Goal: Task Accomplishment & Management: Use online tool/utility

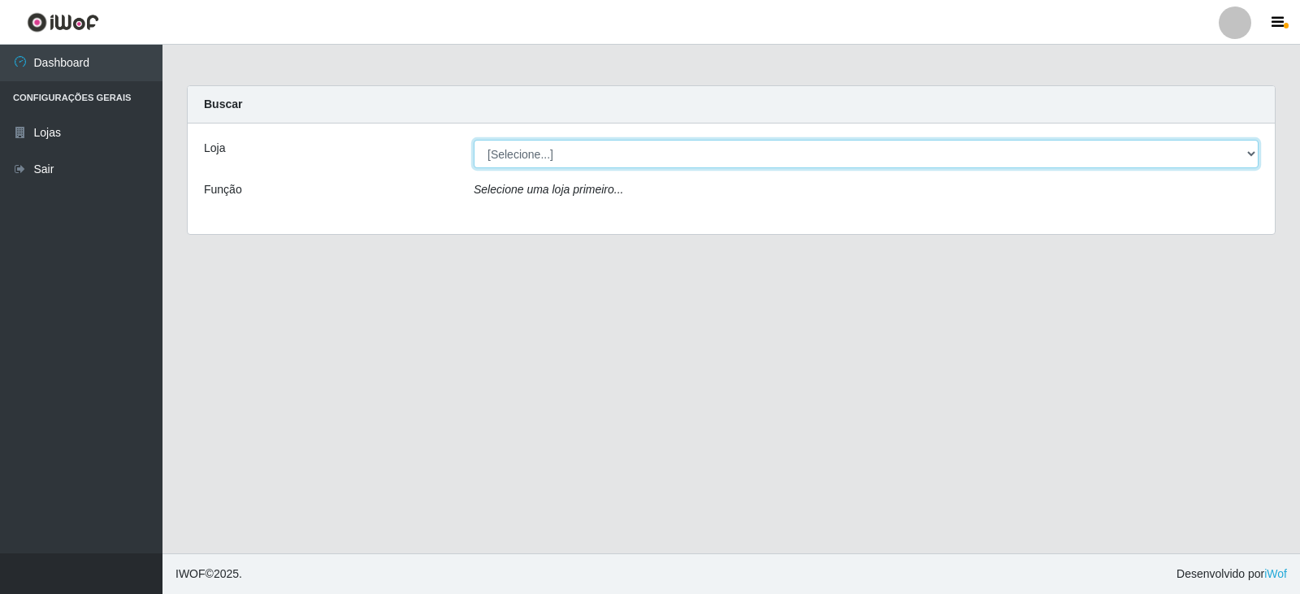
click at [1246, 149] on select "[Selecione...] SuperFácil Atacado - [GEOGRAPHIC_DATA]" at bounding box center [866, 154] width 785 height 28
select select "504"
click at [474, 140] on select "[Selecione...] SuperFácil Atacado - [GEOGRAPHIC_DATA]" at bounding box center [866, 154] width 785 height 28
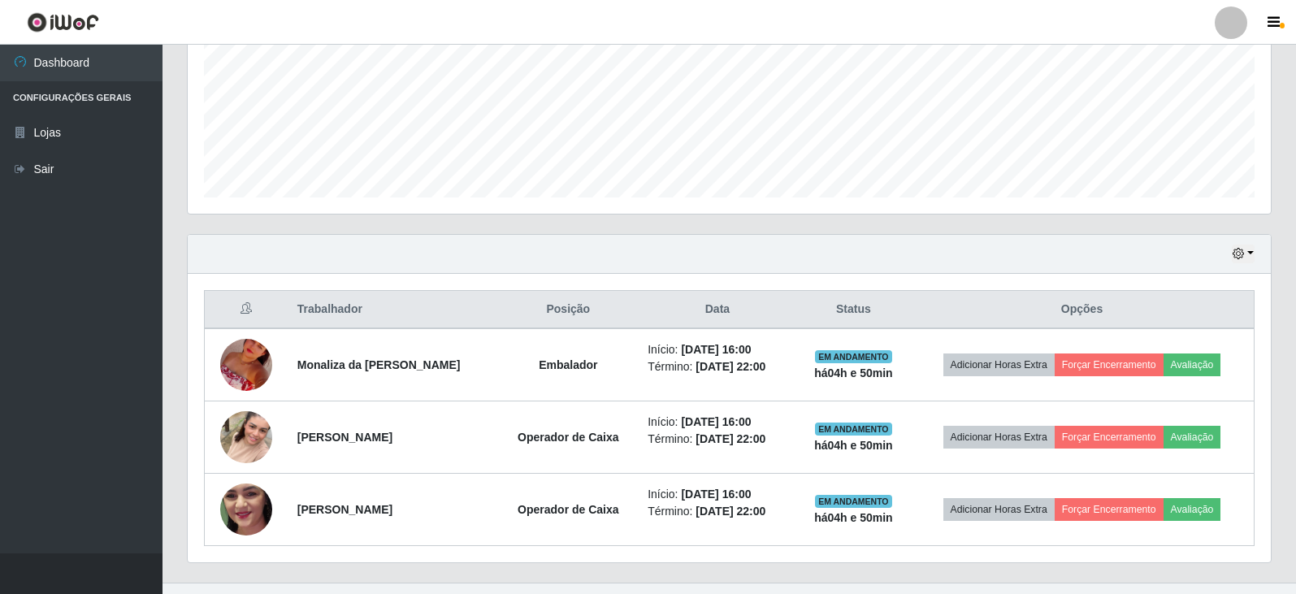
scroll to position [413, 0]
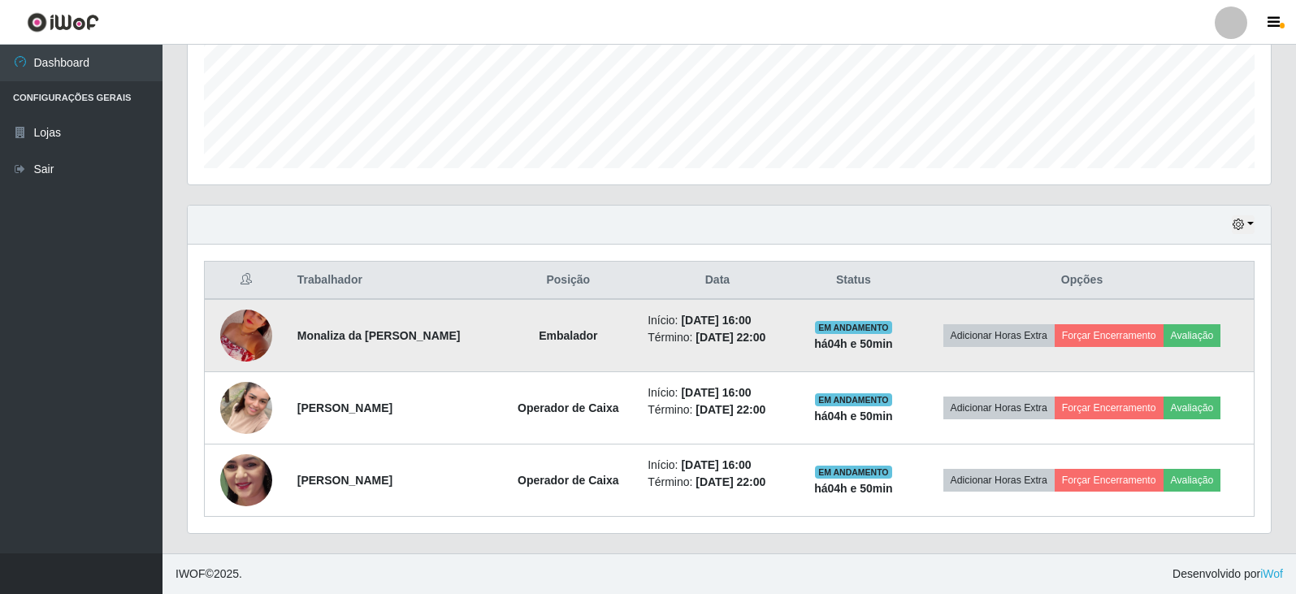
click at [245, 335] on img at bounding box center [246, 335] width 52 height 93
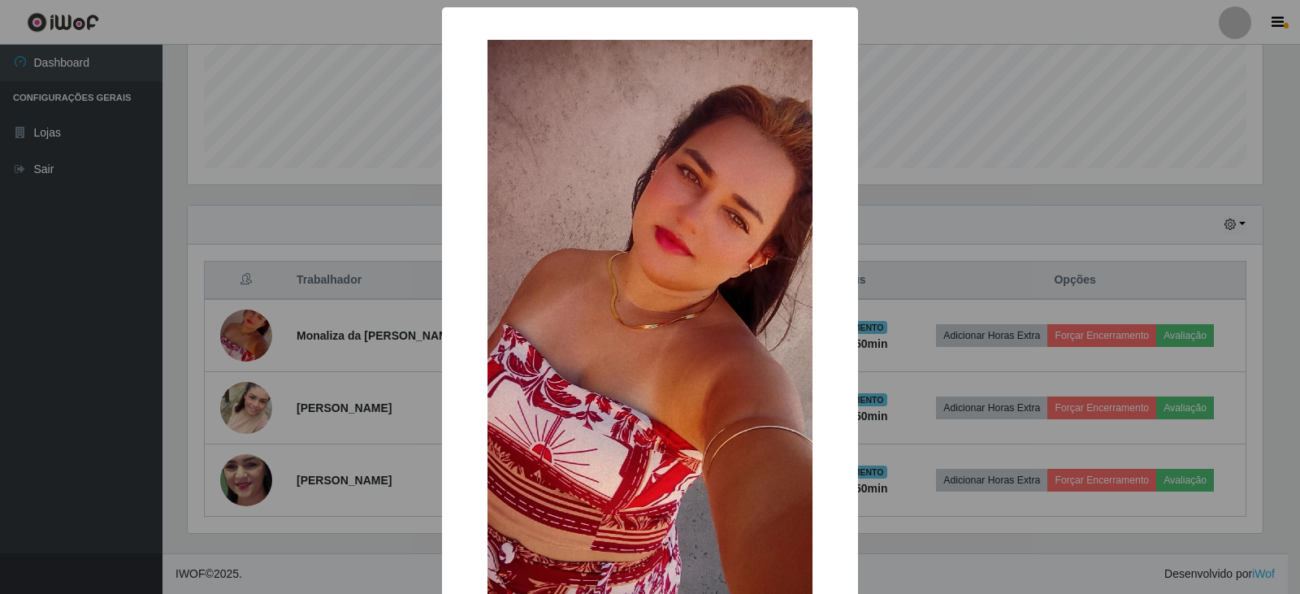
click at [405, 158] on div "× OK Cancel" at bounding box center [650, 297] width 1300 height 594
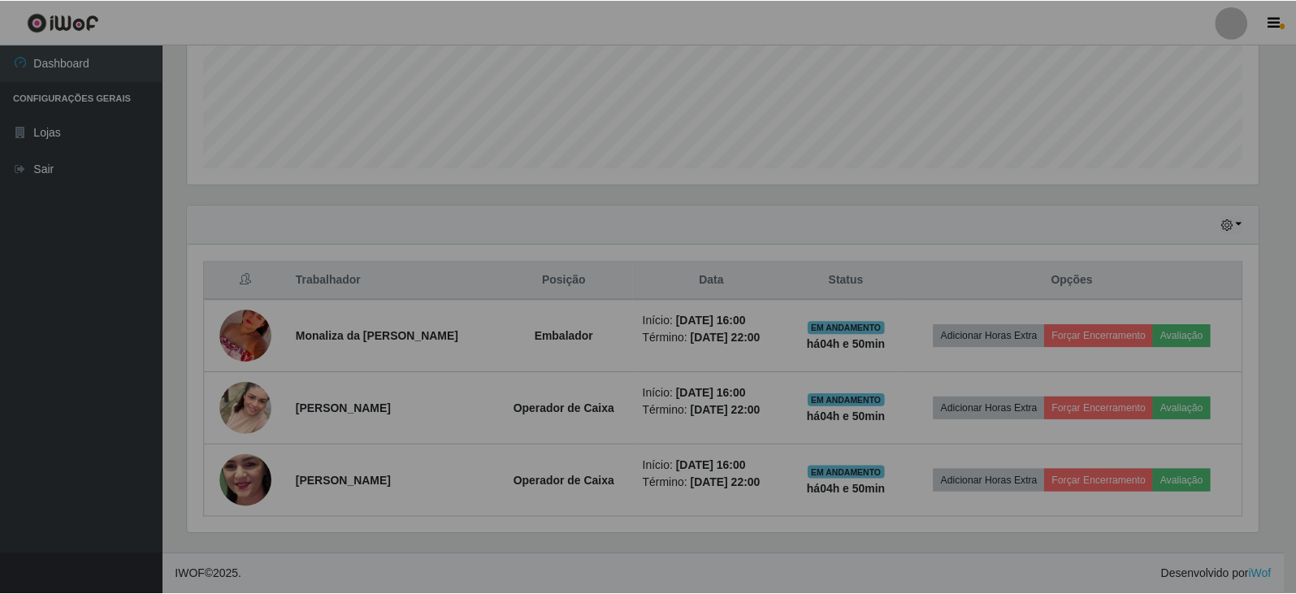
scroll to position [337, 1083]
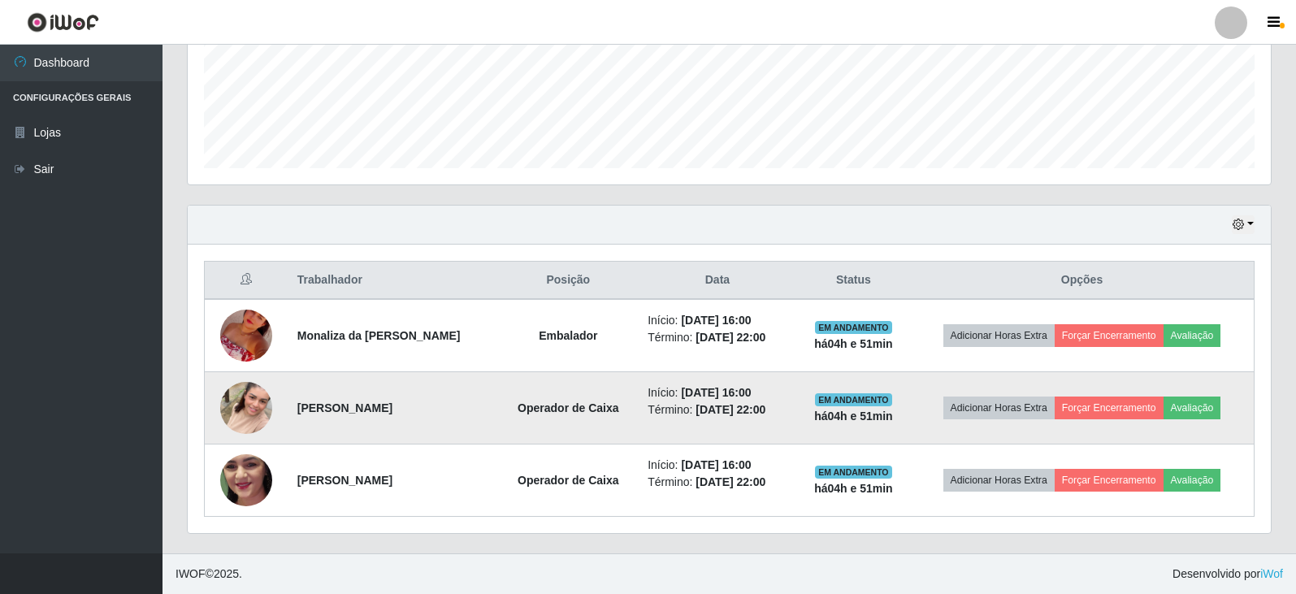
click at [256, 407] on img at bounding box center [246, 407] width 52 height 93
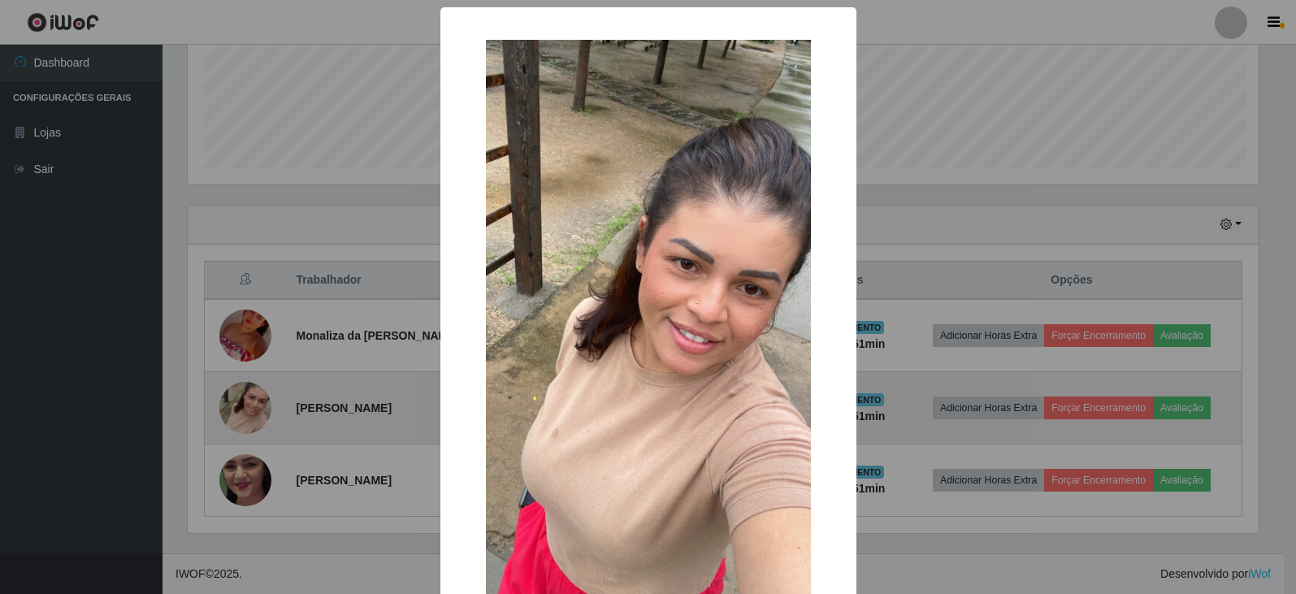
scroll to position [337, 1075]
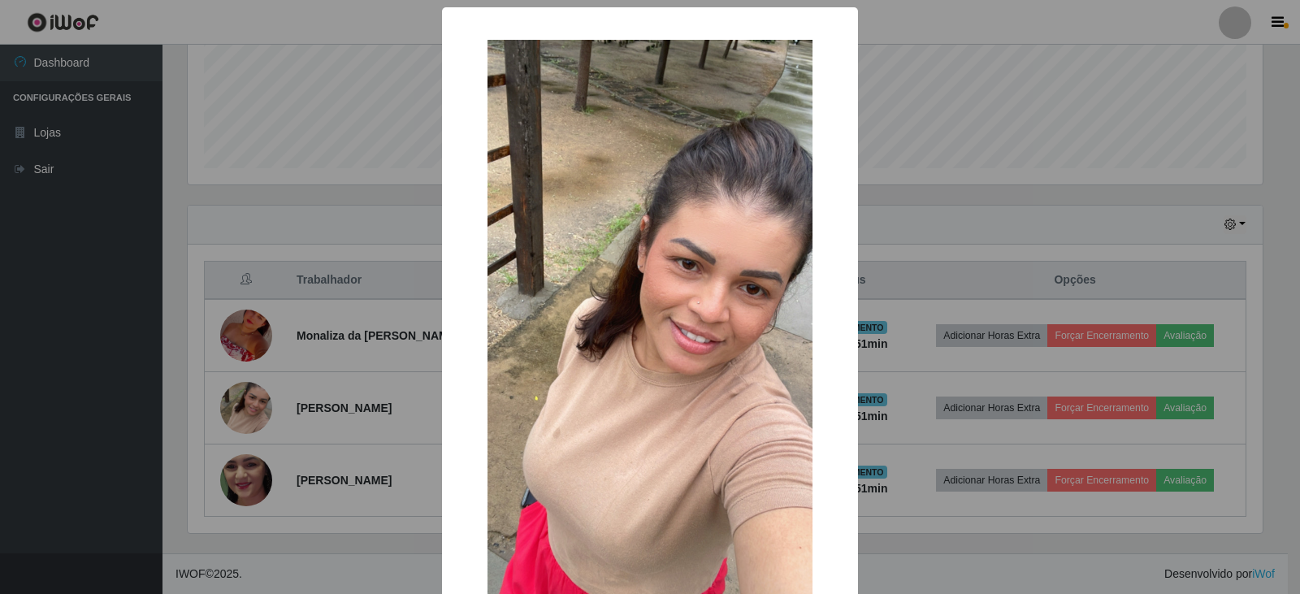
click at [239, 348] on div "× OK Cancel" at bounding box center [650, 297] width 1300 height 594
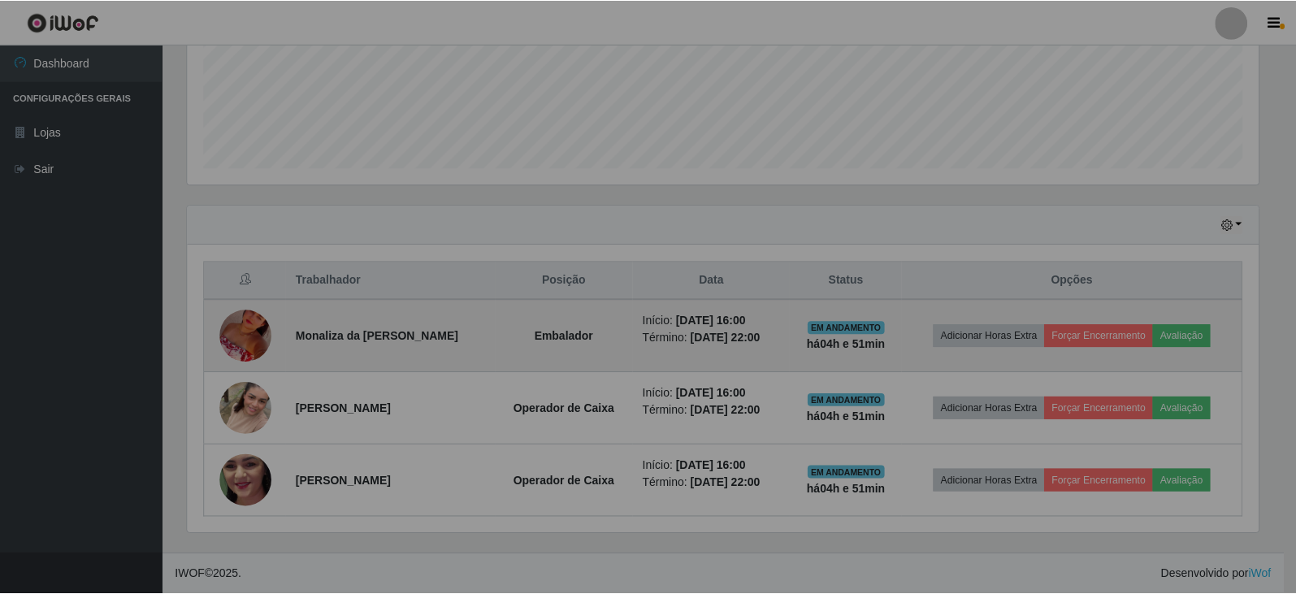
scroll to position [337, 1083]
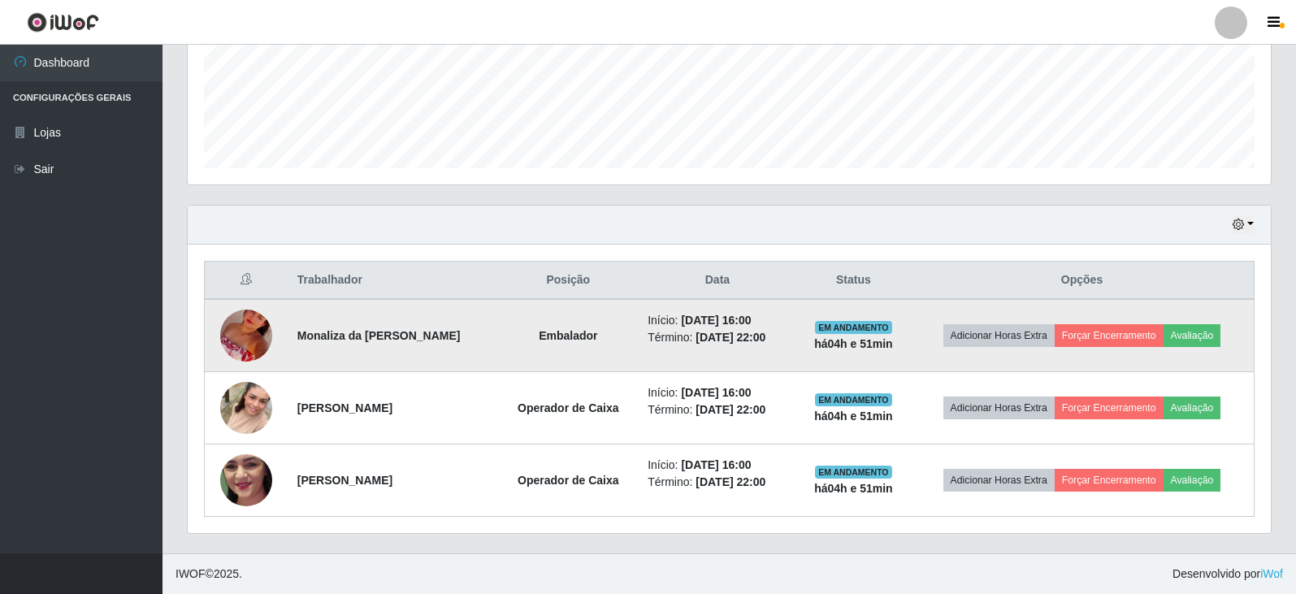
click at [247, 330] on img at bounding box center [246, 335] width 52 height 93
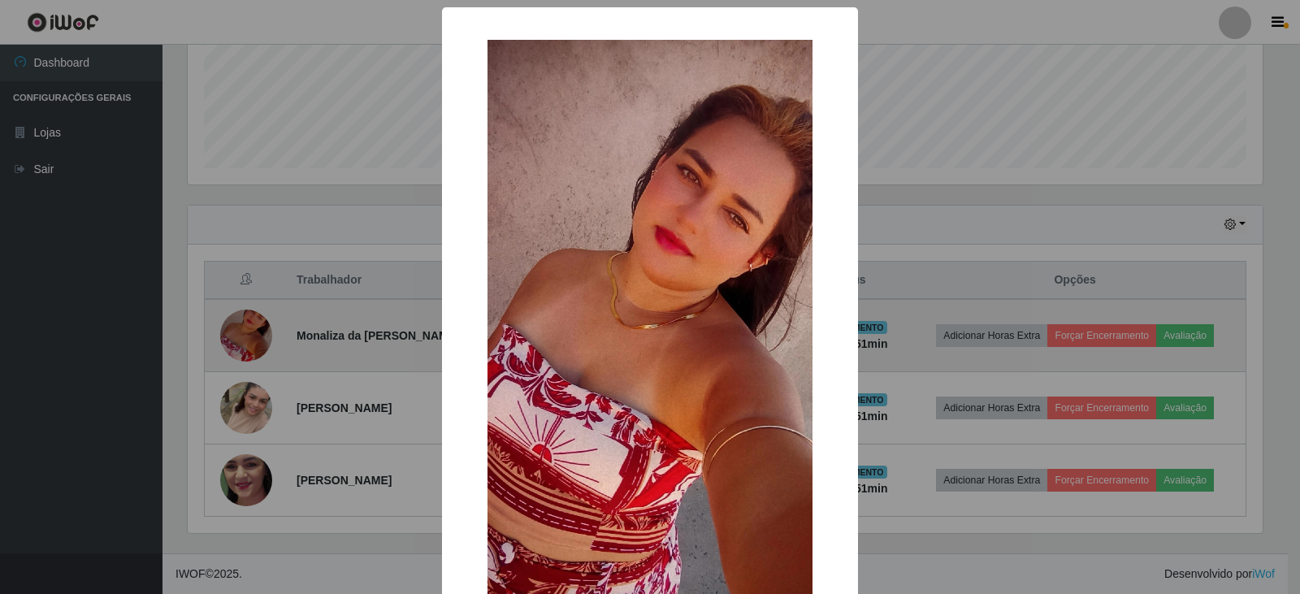
click at [247, 330] on div "× OK Cancel" at bounding box center [650, 297] width 1300 height 594
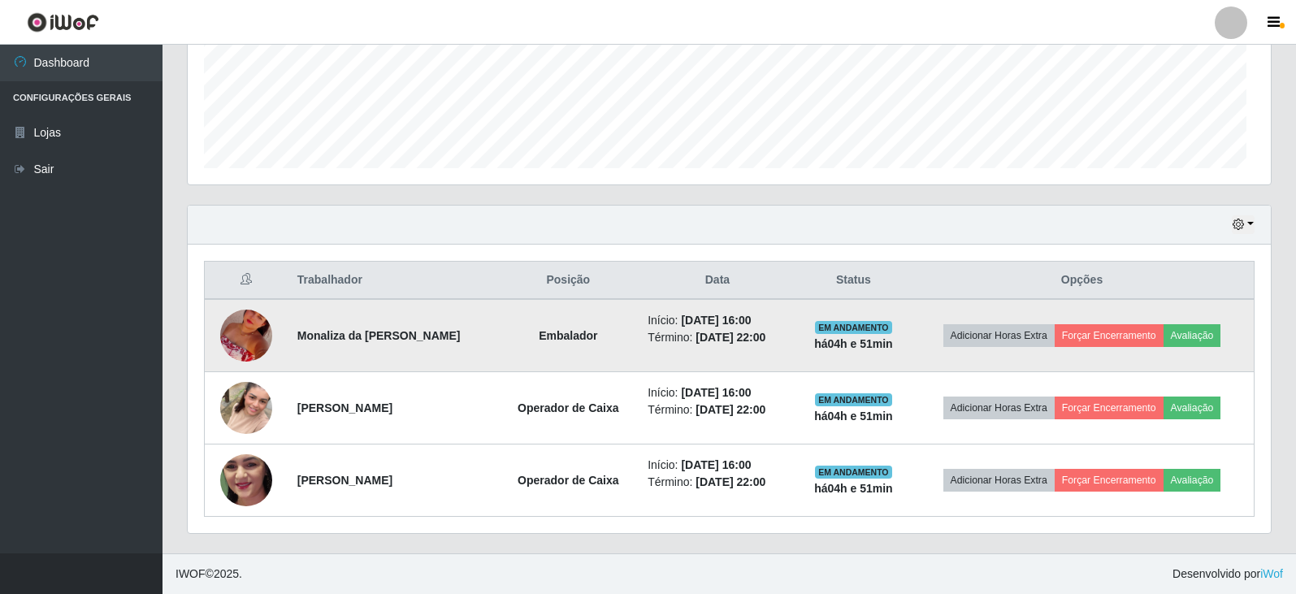
scroll to position [337, 1083]
